Goal: Information Seeking & Learning: Learn about a topic

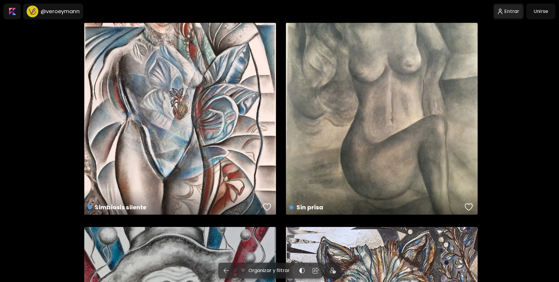
click at [510, 12] on div at bounding box center [508, 11] width 29 height 13
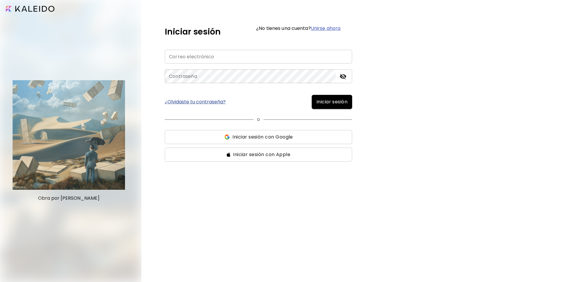
type input "**********"
click at [343, 103] on span "Iniciar sesión" at bounding box center [331, 101] width 31 height 7
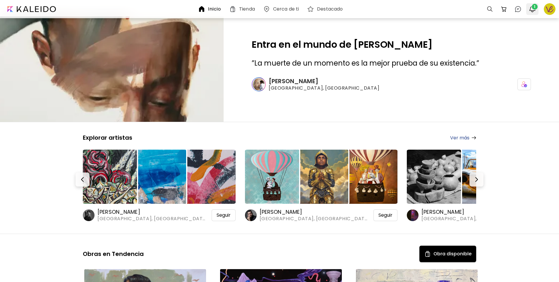
click at [534, 7] on span "1" at bounding box center [535, 7] width 6 height 6
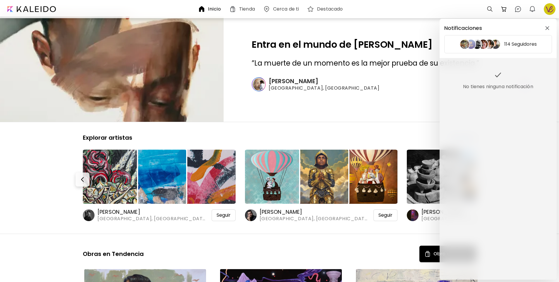
click at [551, 8] on div "Notificaciones 114 Seguidores No tienes ninguna notificación" at bounding box center [279, 141] width 559 height 282
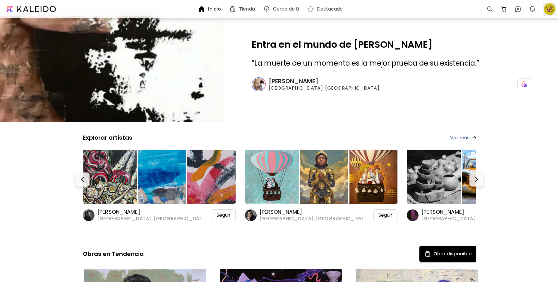
click at [550, 7] on div at bounding box center [549, 9] width 13 height 13
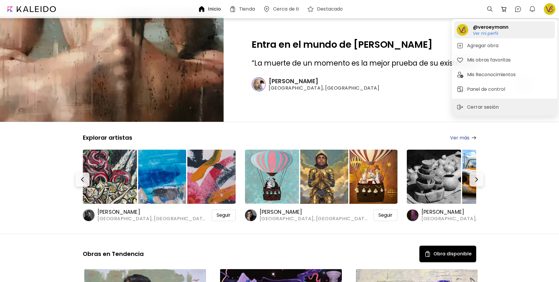
click at [492, 32] on h6 "Ver mi perfil" at bounding box center [490, 33] width 35 height 5
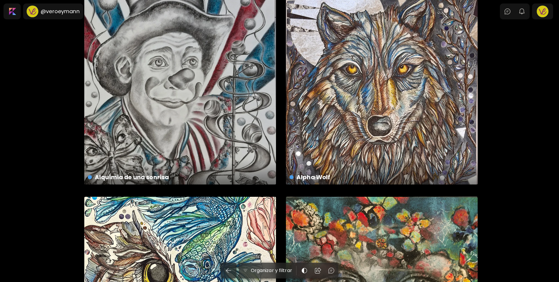
scroll to position [88, 0]
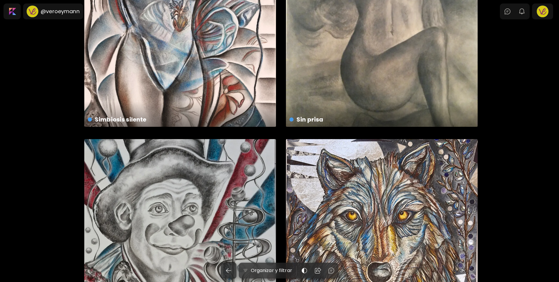
click at [401, 231] on div "Alpha Wolf US$ 300 | 23 x 30 cm" at bounding box center [382, 235] width 192 height 192
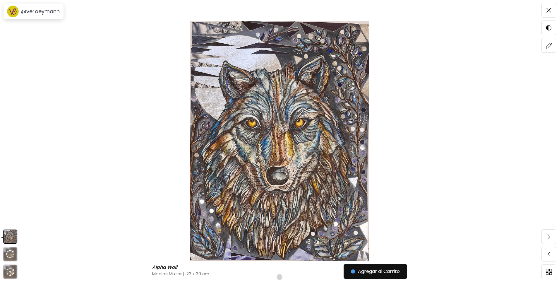
click at [129, 81] on img at bounding box center [280, 141] width 510 height 240
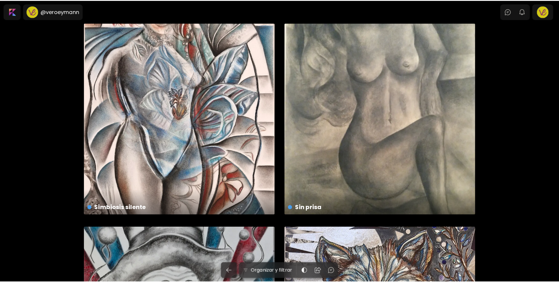
scroll to position [88, 0]
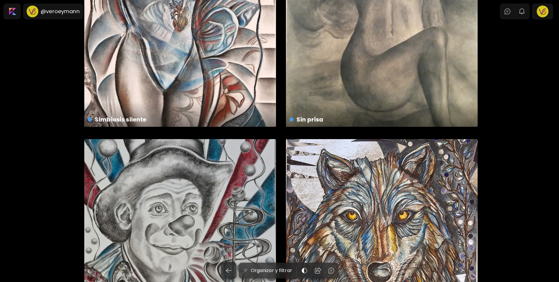
click at [149, 188] on div "Alquimia de una sonrisa US$ 250 | 30 x 42 cm" at bounding box center [180, 235] width 192 height 192
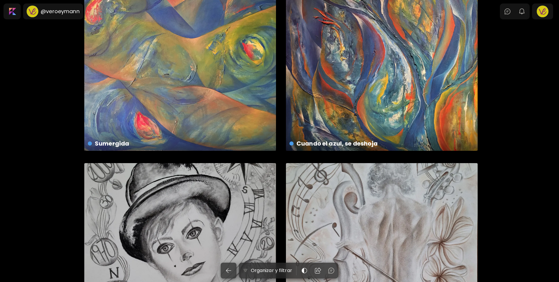
scroll to position [1434, 0]
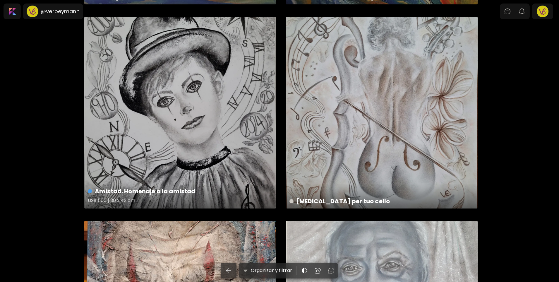
click at [209, 146] on div "Amistad. Homenaje a la amistad US$ 500 | 30 x 42 cm" at bounding box center [180, 113] width 192 height 192
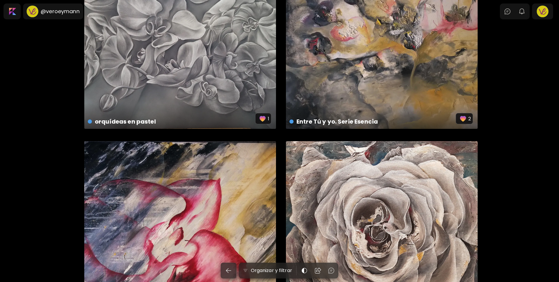
scroll to position [6497, 0]
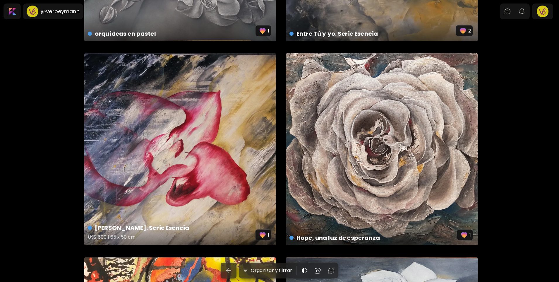
click at [230, 169] on div "[PERSON_NAME]. Serie Esencia US$ 600 | 65 x 50 cm 1" at bounding box center [180, 149] width 192 height 192
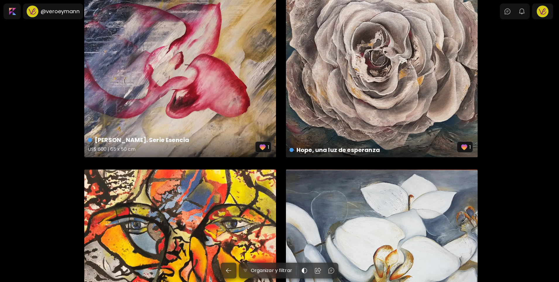
scroll to position [6672, 0]
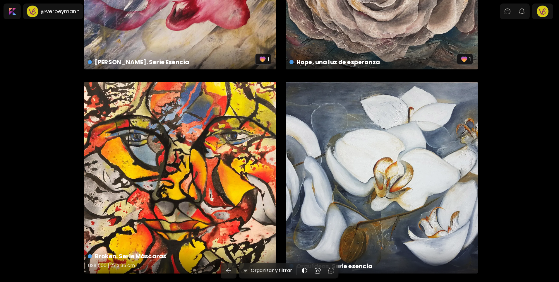
click at [212, 158] on div "Broken. Serie Máscaras US$ 500 | 27 x 35 cm" at bounding box center [180, 178] width 192 height 192
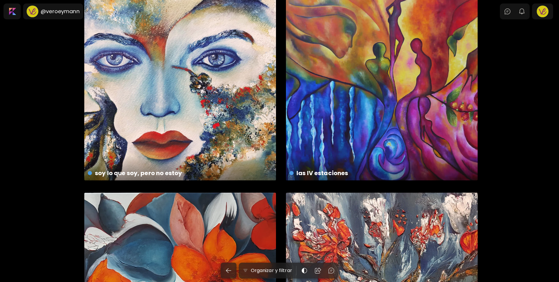
scroll to position [8106, 0]
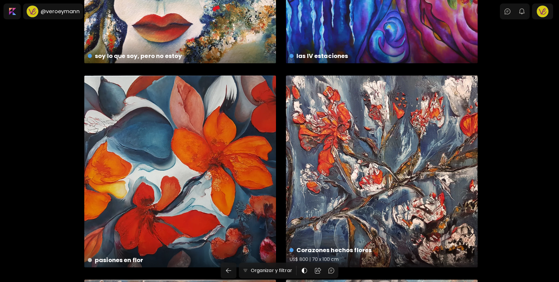
click at [363, 168] on div "Corazones hechos [PERSON_NAME] US$ 800 | 70 x 100 cm" at bounding box center [382, 172] width 192 height 192
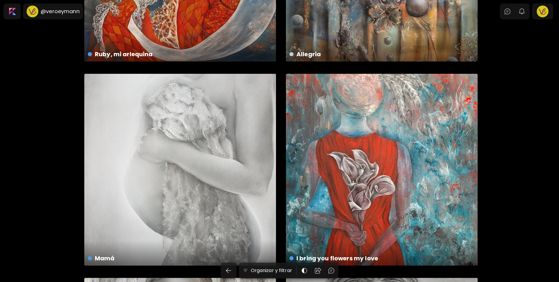
scroll to position [8633, 0]
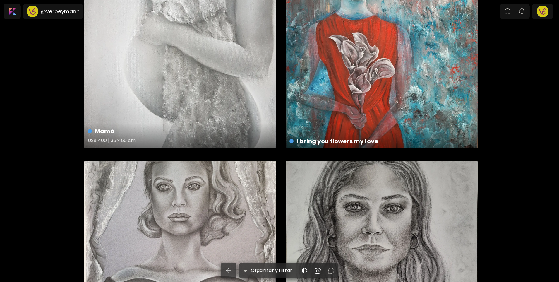
click at [157, 96] on div "Mamá US$ 400 | 35 x 50 cm" at bounding box center [180, 53] width 192 height 192
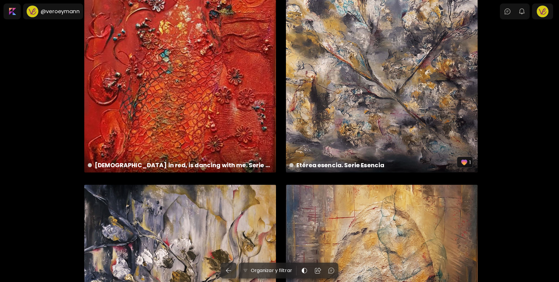
scroll to position [9950, 0]
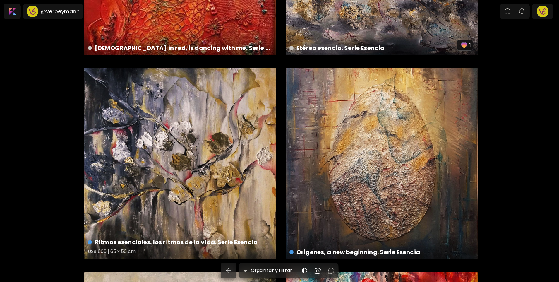
click at [190, 152] on div "Ritmos esenciales. los ritmos de la vida. Serie Esencia US$ 600 | 65 x 50 cm" at bounding box center [180, 164] width 192 height 192
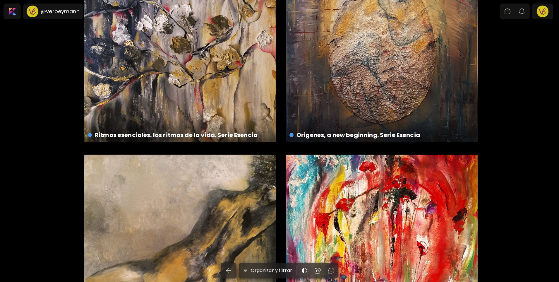
scroll to position [10184, 0]
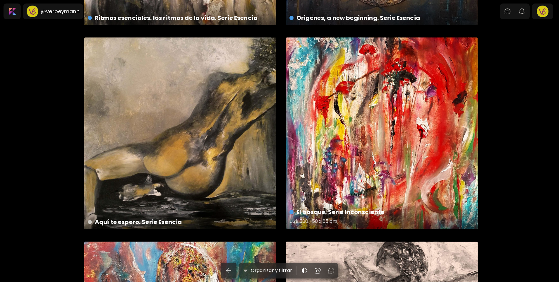
click at [384, 149] on div "El bosque. Serie Inconsciente US$ 500 | 50 x 65 cm" at bounding box center [382, 133] width 192 height 192
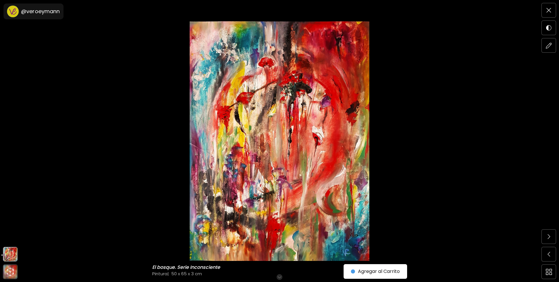
click at [59, 52] on img at bounding box center [280, 141] width 510 height 240
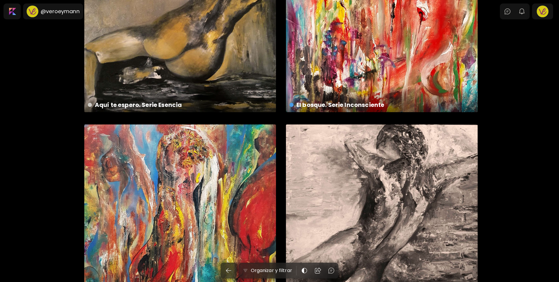
scroll to position [10418, 0]
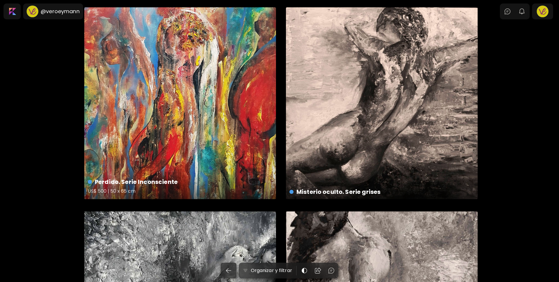
click at [175, 117] on div "Perdido. Serie Inconsciente US$ 500 | 50 x 65 cm" at bounding box center [180, 103] width 192 height 192
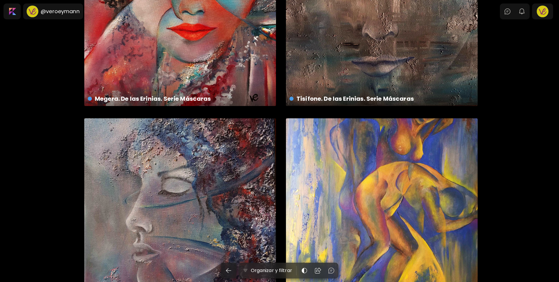
scroll to position [11882, 0]
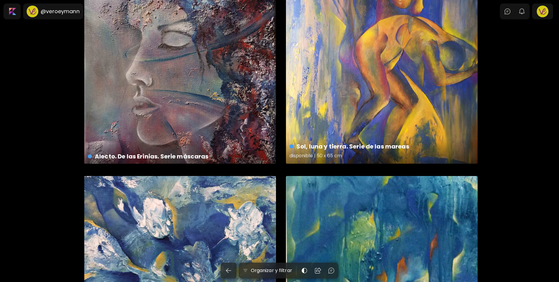
click at [391, 78] on div "Sol, [PERSON_NAME] y tierra. Serie de las mareas disponible | 50 x 65 cm" at bounding box center [382, 68] width 192 height 192
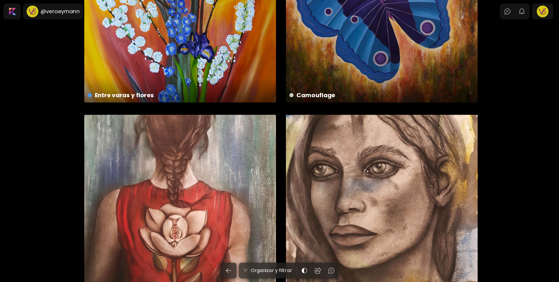
scroll to position [12584, 0]
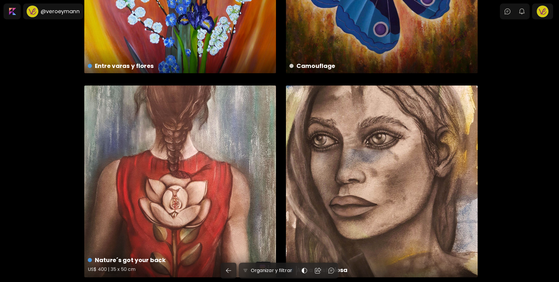
click at [219, 217] on div "Nature´s got your back US$ 400 | 35 x 50 cm 1" at bounding box center [180, 181] width 192 height 192
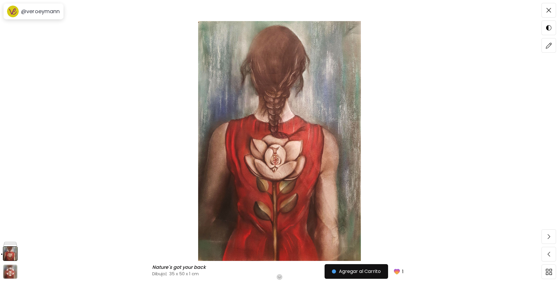
click at [87, 37] on img at bounding box center [280, 141] width 510 height 240
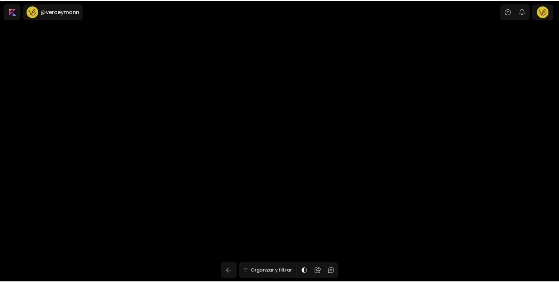
scroll to position [12584, 0]
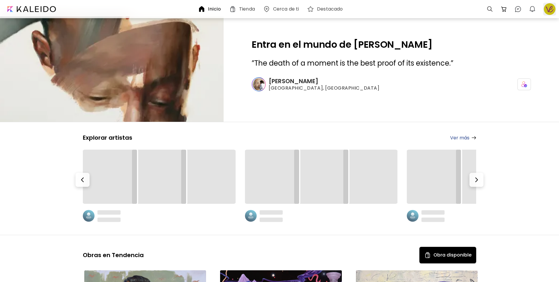
click at [551, 6] on div at bounding box center [549, 9] width 13 height 13
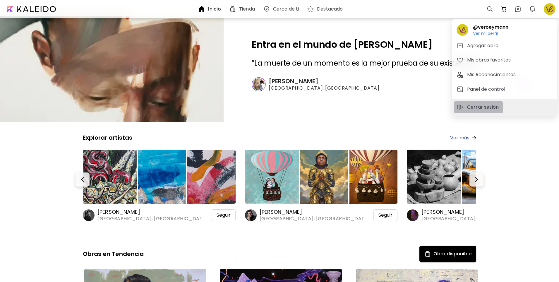
click at [492, 103] on button "Cerrar sesión" at bounding box center [478, 107] width 49 height 12
